Goal: Information Seeking & Learning: Learn about a topic

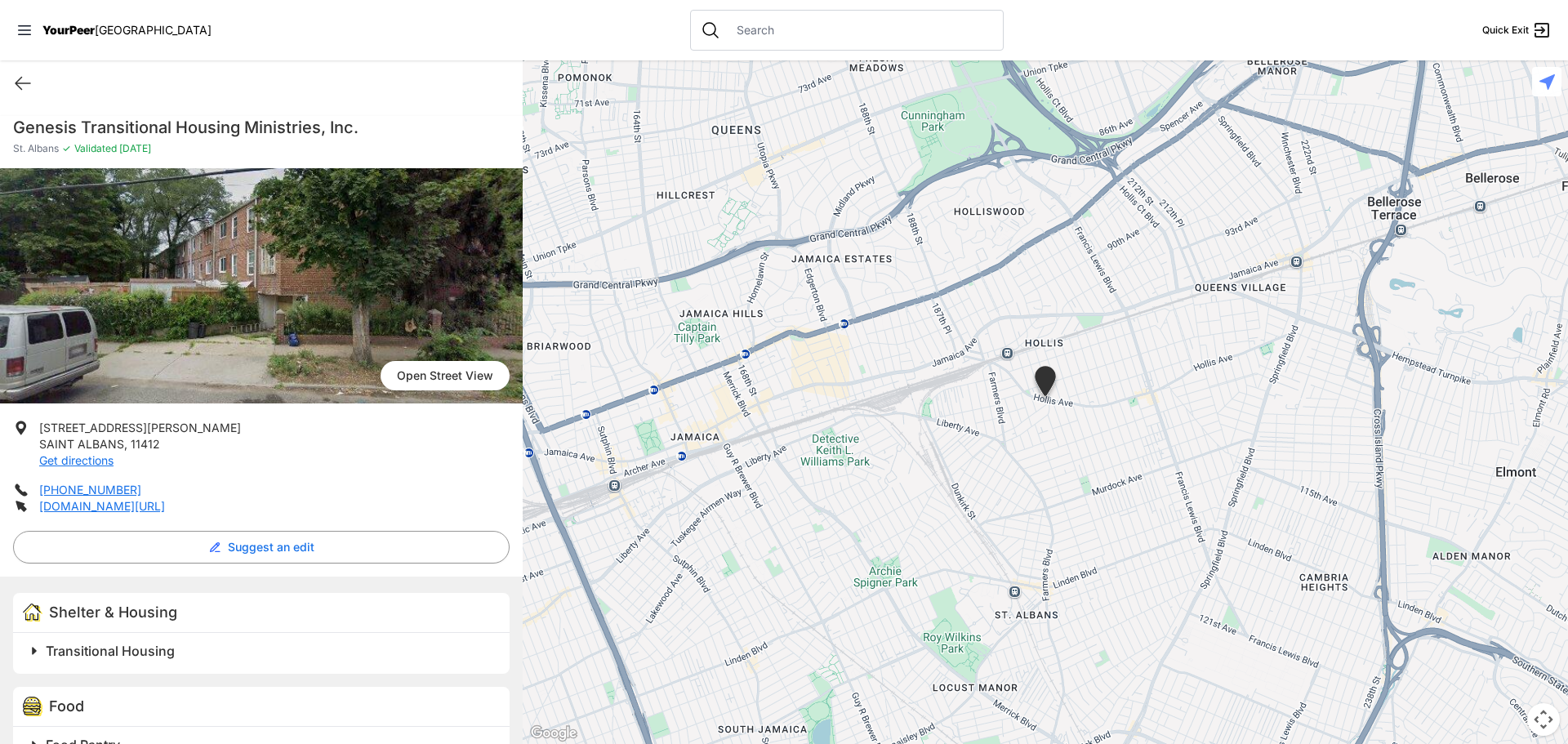
click at [126, 651] on span "Transitional Housing" at bounding box center [110, 650] width 129 height 16
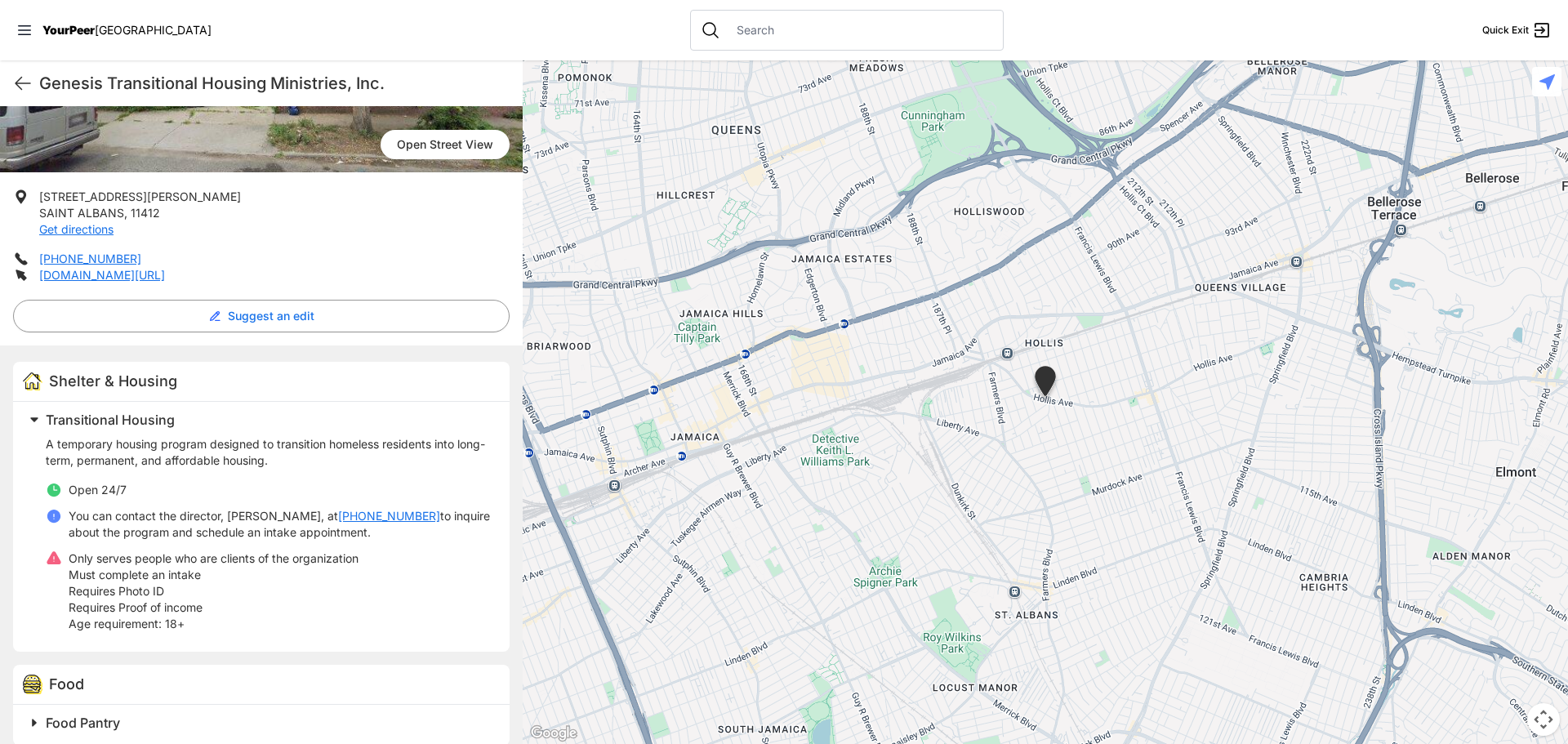
scroll to position [250, 0]
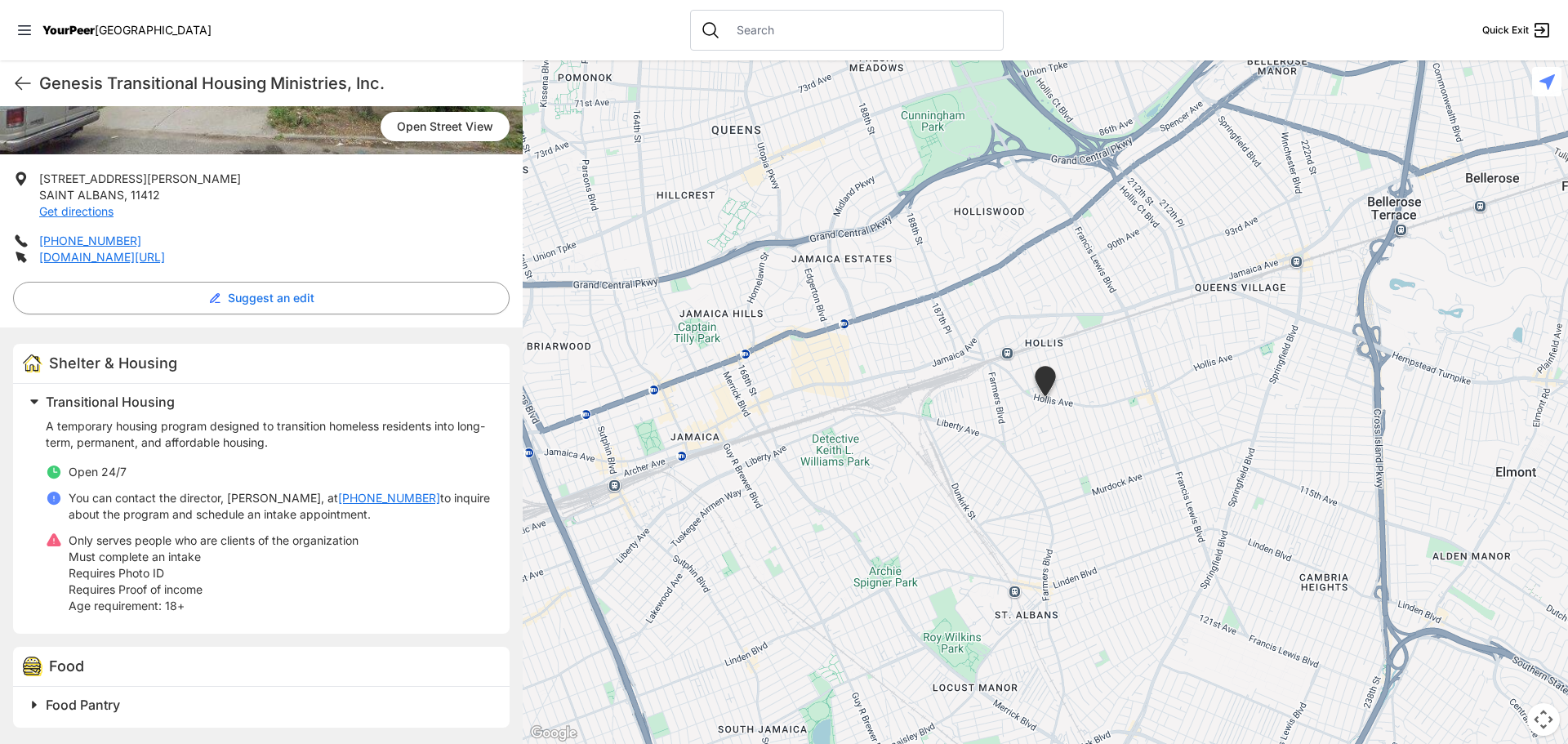
click at [429, 131] on link "Open Street View" at bounding box center [445, 126] width 129 height 30
click at [260, 125] on img at bounding box center [261, 36] width 523 height 235
click at [374, 139] on img at bounding box center [261, 36] width 523 height 235
click at [384, 132] on link "Open Street View" at bounding box center [445, 126] width 129 height 30
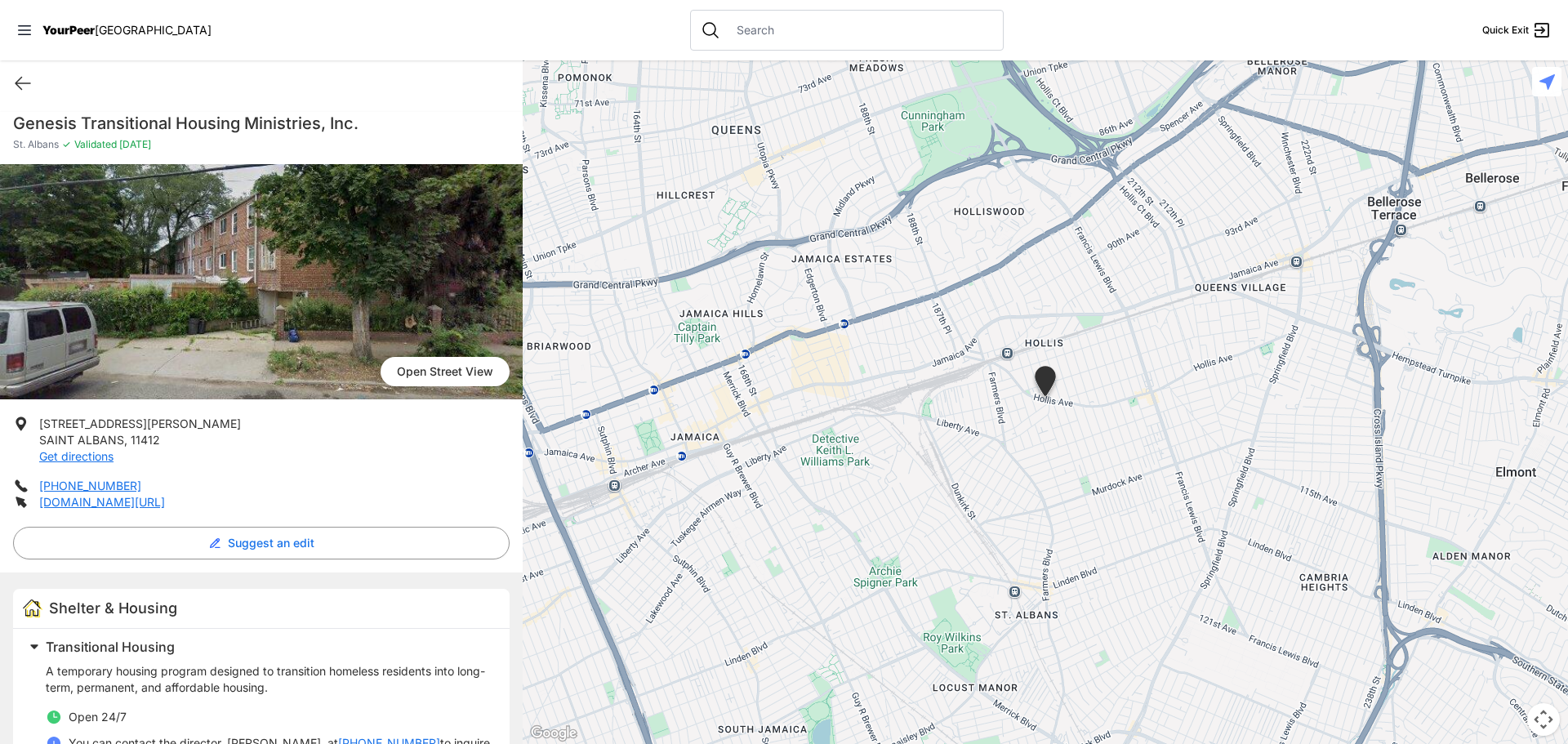
scroll to position [0, 0]
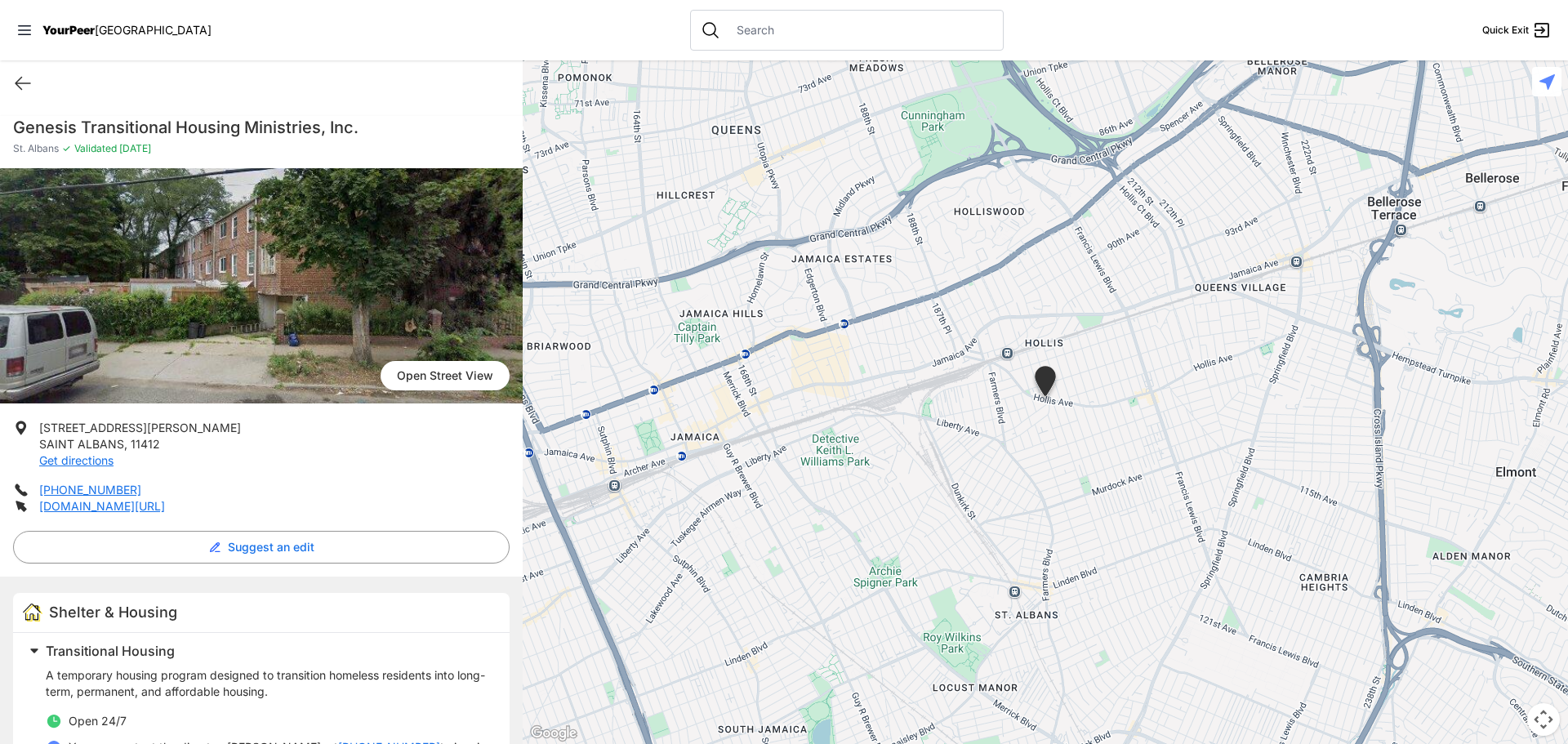
click at [313, 314] on img at bounding box center [261, 286] width 523 height 235
